Goal: Complete application form: Complete application form

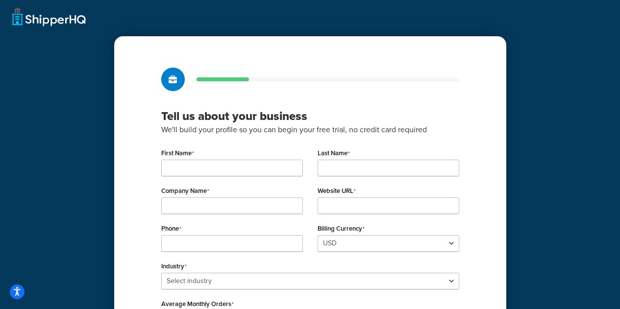
scroll to position [49, 0]
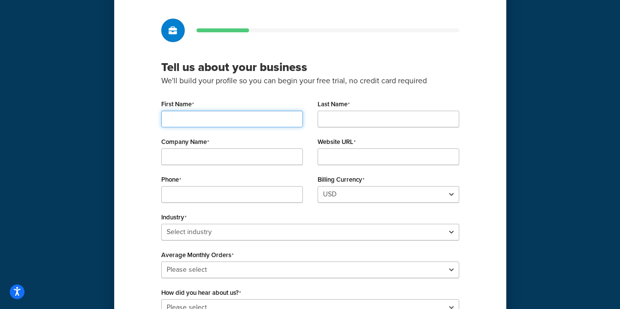
click at [223, 115] on input "First Name" at bounding box center [232, 119] width 142 height 17
click at [468, 76] on div "Tell us about your business We'll build your profile so you can begin your free…" at bounding box center [310, 184] width 392 height 395
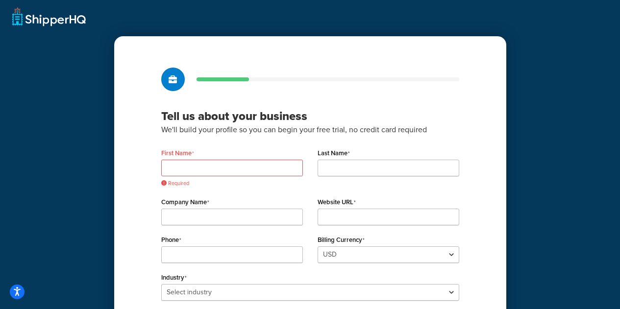
scroll to position [17, 0]
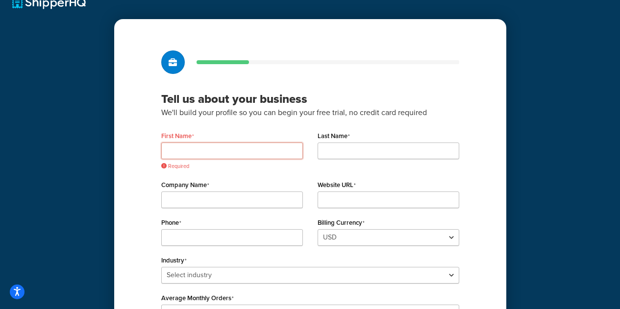
click at [242, 151] on input "First Name" at bounding box center [232, 151] width 142 height 17
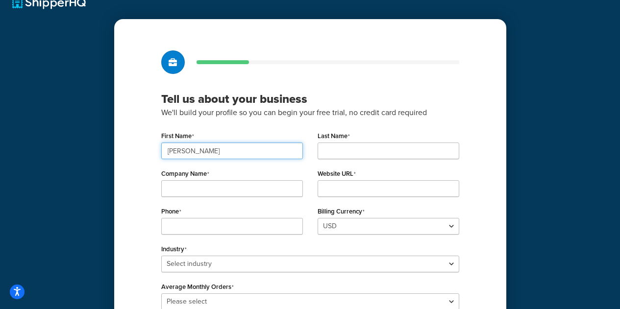
type input "[PERSON_NAME]"
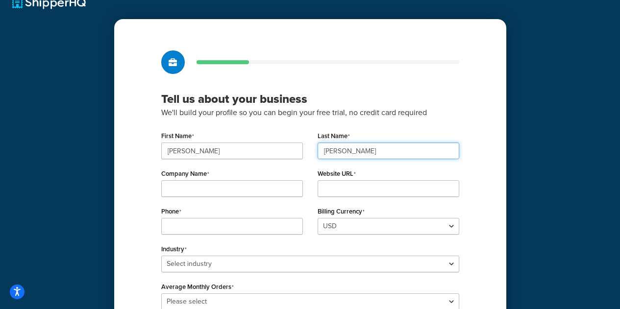
type input "[PERSON_NAME]"
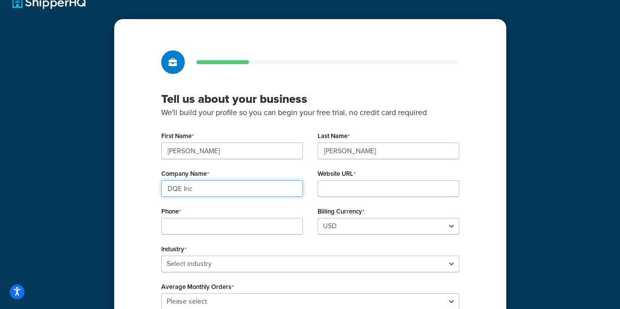
type input "DQE Inc"
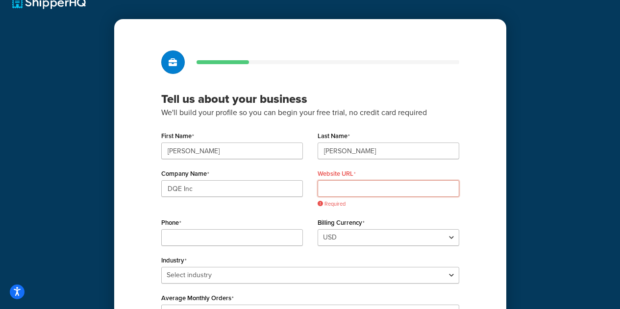
click at [339, 181] on input "Website URL" at bounding box center [388, 188] width 142 height 17
paste input "[URL][DOMAIN_NAME]"
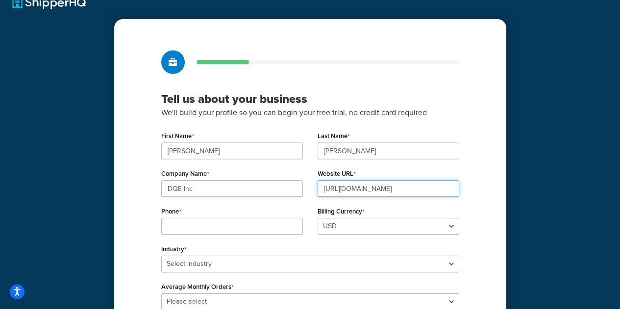
type input "[URL][DOMAIN_NAME]"
click at [229, 239] on div "Phone" at bounding box center [232, 223] width 156 height 38
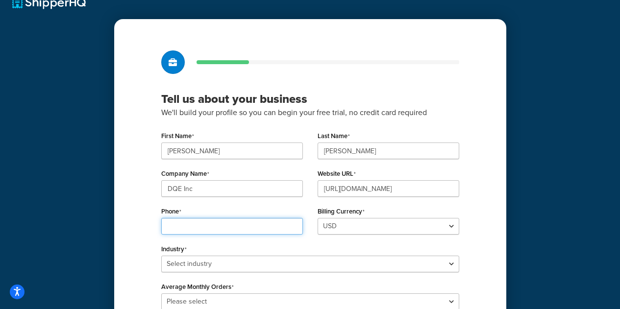
click at [226, 219] on input "Phone" at bounding box center [232, 226] width 142 height 17
type input "8003554628"
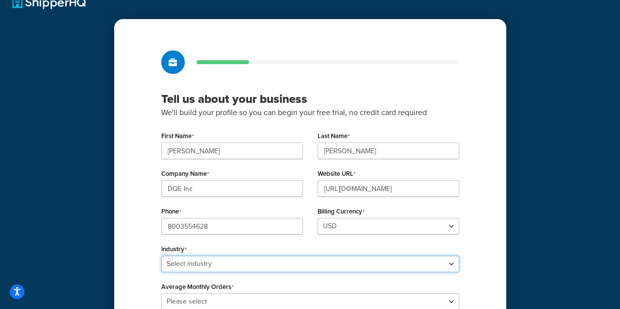
click at [302, 264] on select "Select industry Automotive Adult Agriculture Alcohol, Tobacco & CBD Arts & Craf…" at bounding box center [310, 264] width 298 height 17
select select "25"
click at [161, 256] on select "Select industry Automotive Adult Agriculture Alcohol, Tobacco & CBD Arts & Craf…" at bounding box center [310, 264] width 298 height 17
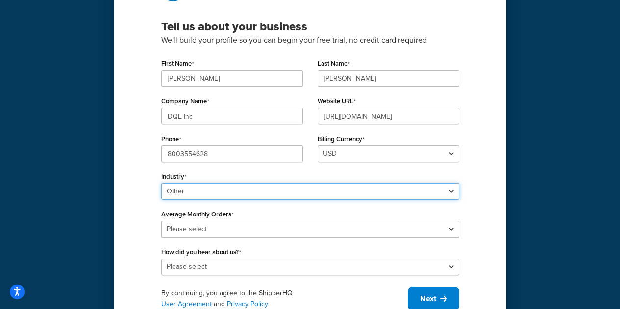
scroll to position [132, 0]
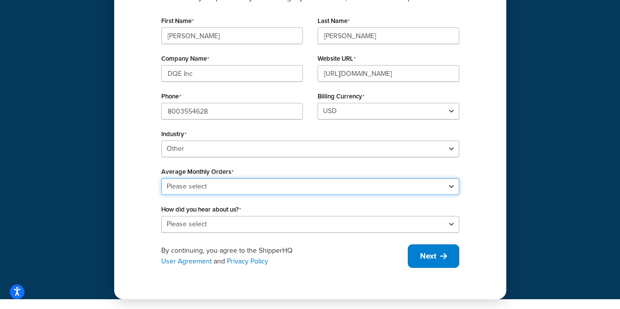
click at [181, 187] on select "Please select 0-500 501-1,000 1,001-10,000 10,001-20,000 Over 20,000" at bounding box center [310, 186] width 298 height 17
click at [161, 178] on select "Please select 0-500 501-1,000 1,001-10,000 10,001-20,000 Over 20,000" at bounding box center [310, 186] width 298 height 17
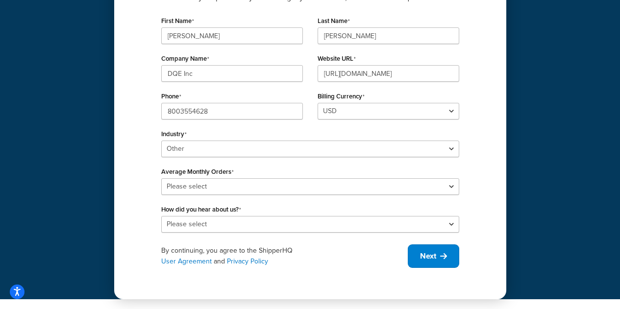
click at [187, 172] on label "Average Monthly Orders" at bounding box center [197, 172] width 72 height 8
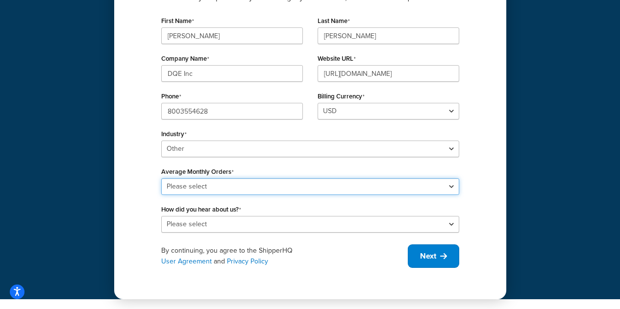
click at [187, 178] on select "Please select 0-500 501-1,000 1,001-10,000 10,001-20,000 Over 20,000" at bounding box center [310, 186] width 298 height 17
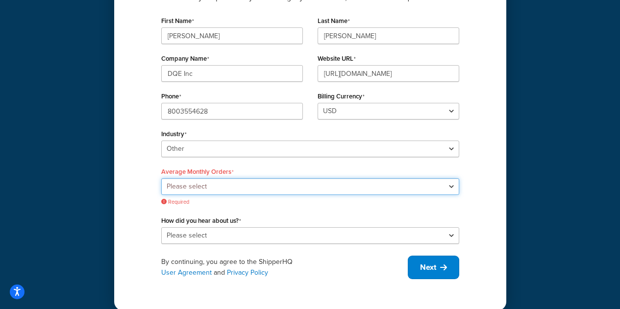
click at [192, 191] on select "Please select 0-500 501-1,000 1,001-10,000 10,001-20,000 Over 20,000" at bounding box center [310, 186] width 298 height 17
select select "1"
click at [161, 178] on select "Please select 0-500 501-1,000 1,001-10,000 10,001-20,000 Over 20,000" at bounding box center [310, 186] width 298 height 17
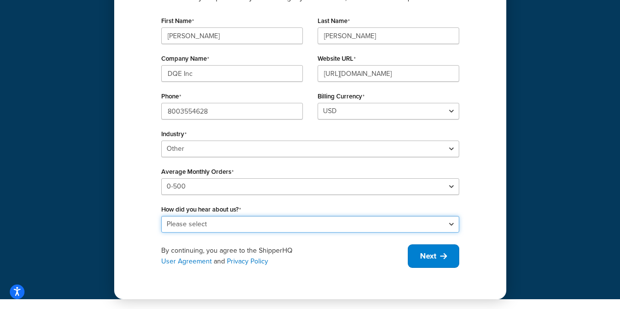
click at [194, 222] on select "Please select Online Search App Store or Marketplace Listing Referred by Agency…" at bounding box center [310, 224] width 298 height 17
click at [161, 216] on select "Please select Online Search App Store or Marketplace Listing Referred by Agency…" at bounding box center [310, 224] width 298 height 17
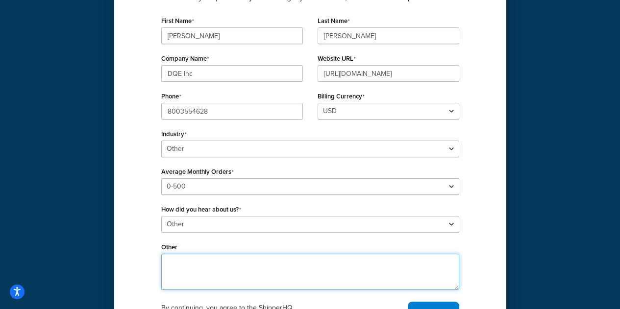
click at [205, 263] on textarea "Other" at bounding box center [310, 272] width 298 height 36
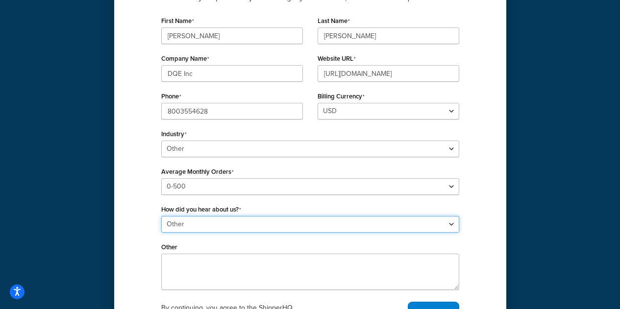
click at [202, 232] on select "Please select Online Search App Store or Marketplace Listing Referred by Agency…" at bounding box center [310, 224] width 298 height 17
select select "1"
click at [161, 216] on select "Please select Online Search App Store or Marketplace Listing Referred by Agency…" at bounding box center [310, 224] width 298 height 17
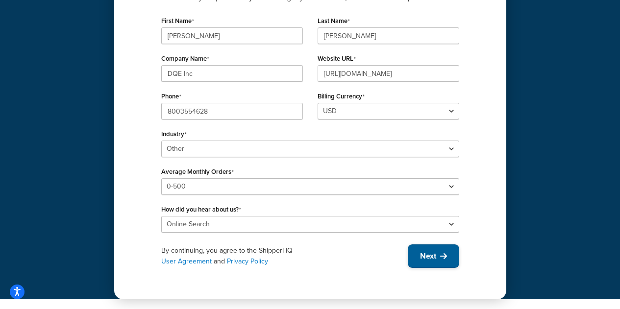
click at [458, 264] on button "Next" at bounding box center [433, 256] width 51 height 24
click at [443, 263] on div "By continuing, you agree to the ShipperHQ User Agreement and Privacy Policy Next" at bounding box center [310, 256] width 298 height 24
click at [429, 265] on button "Next" at bounding box center [433, 256] width 51 height 24
click at [429, 265] on div "By continuing, you agree to the ShipperHQ User Agreement and Privacy Policy Next" at bounding box center [310, 256] width 298 height 24
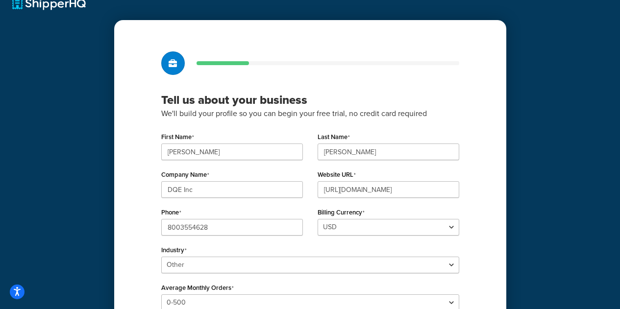
scroll to position [0, 0]
